Goal: Information Seeking & Learning: Learn about a topic

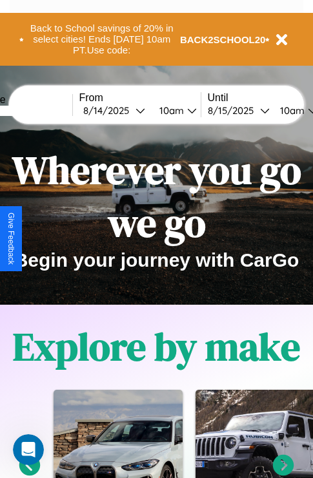
scroll to position [1561, 0]
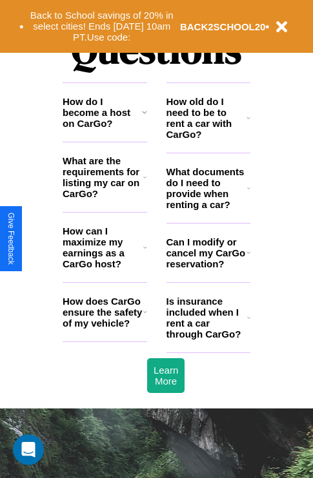
click at [144, 317] on icon at bounding box center [145, 312] width 4 height 10
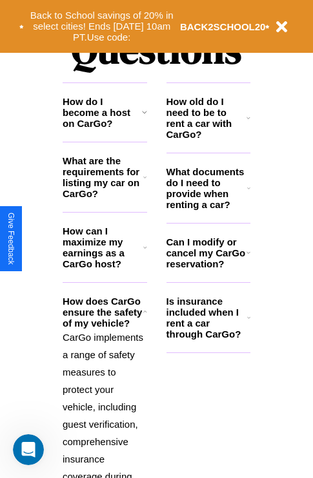
click at [104, 268] on h3 "How can I maximize my earnings as a CarGo host?" at bounding box center [103, 248] width 81 height 44
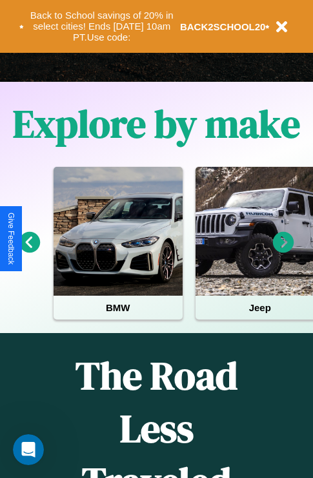
scroll to position [198, 0]
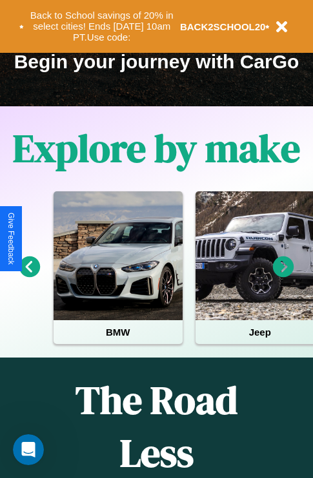
click at [29, 276] on icon at bounding box center [29, 266] width 21 height 21
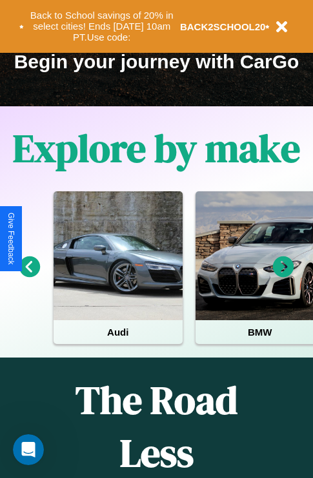
click at [283, 276] on icon at bounding box center [283, 266] width 21 height 21
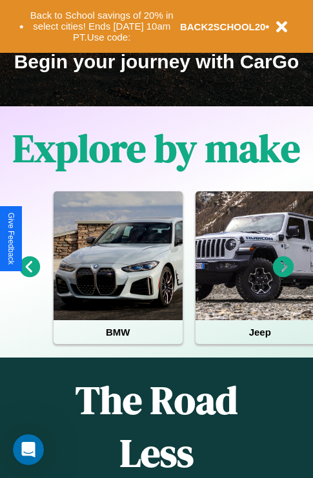
click at [283, 276] on icon at bounding box center [283, 266] width 21 height 21
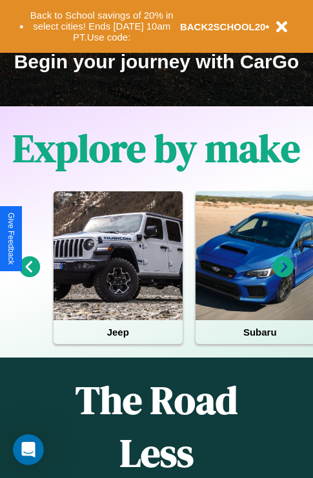
click at [283, 276] on icon at bounding box center [283, 266] width 21 height 21
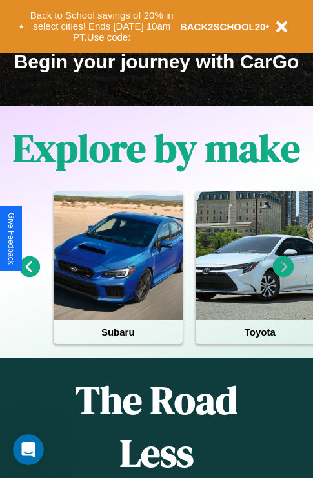
click at [283, 276] on icon at bounding box center [283, 266] width 21 height 21
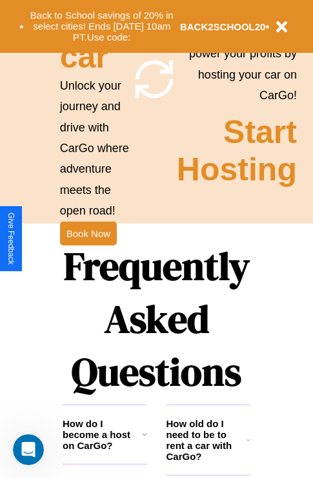
scroll to position [1255, 0]
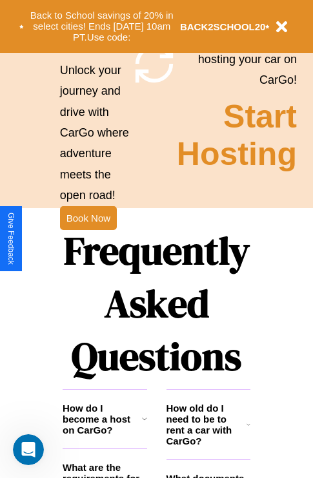
click at [88, 239] on h1 "Frequently Asked Questions" at bounding box center [157, 303] width 188 height 171
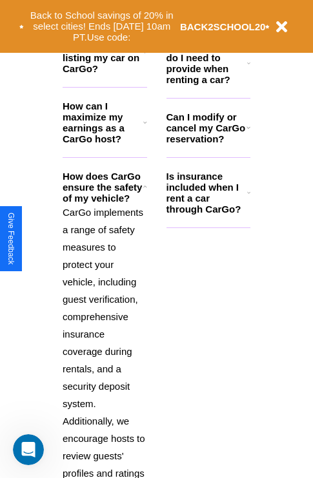
scroll to position [1743, 0]
